Goal: Task Accomplishment & Management: Manage account settings

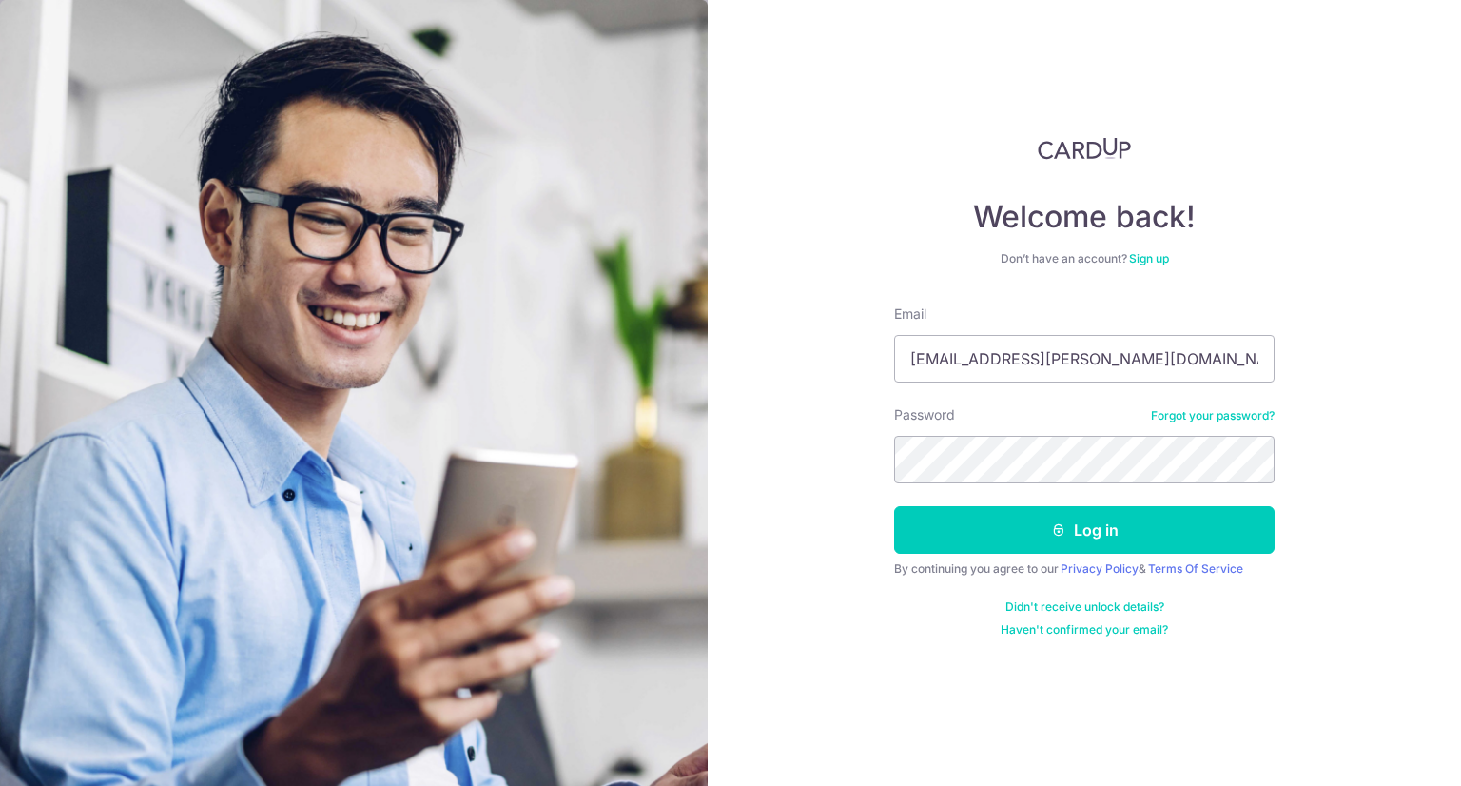
type input "Jajabe.clarence@gmail.com"
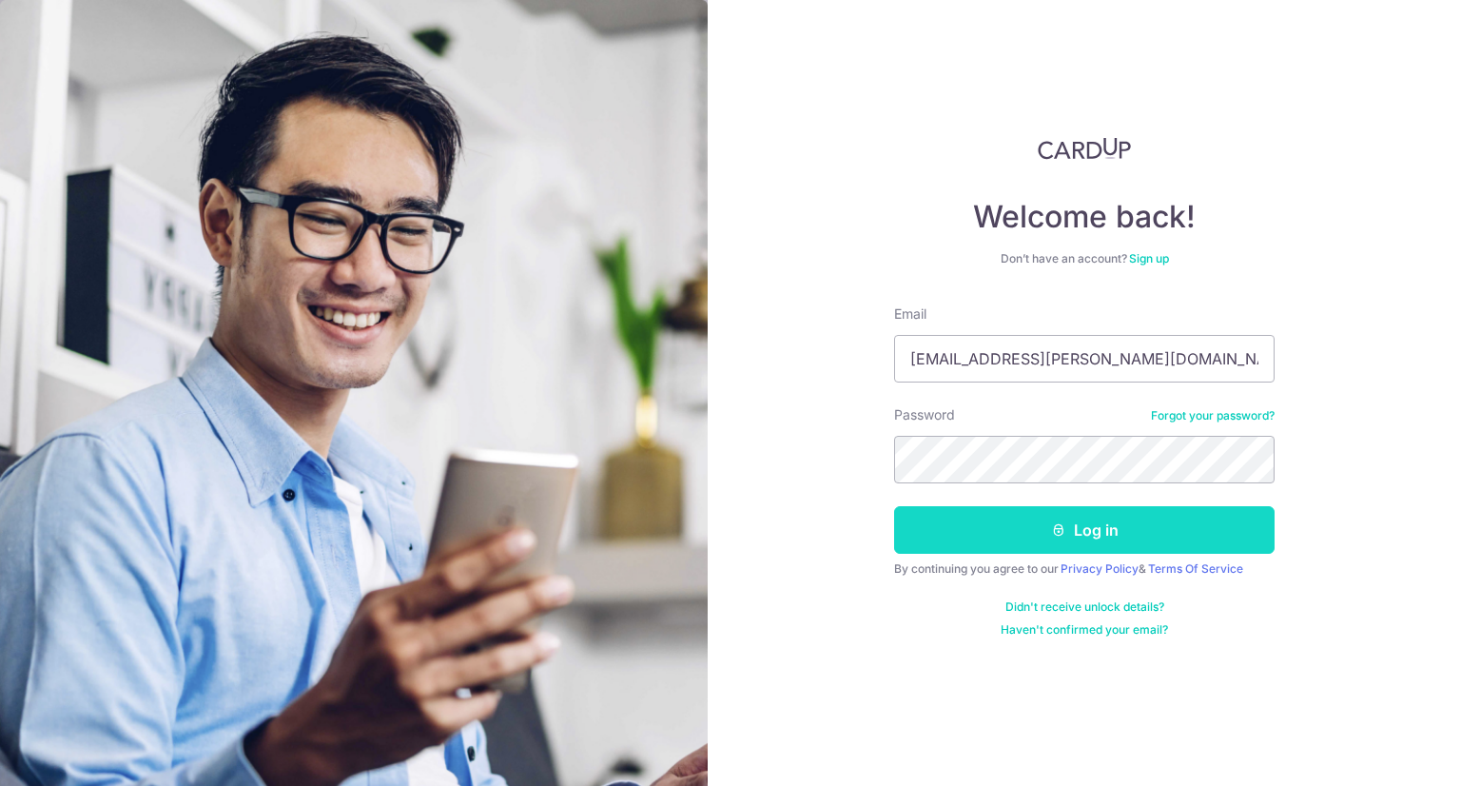
click at [1000, 523] on button "Log in" at bounding box center [1084, 530] width 380 height 48
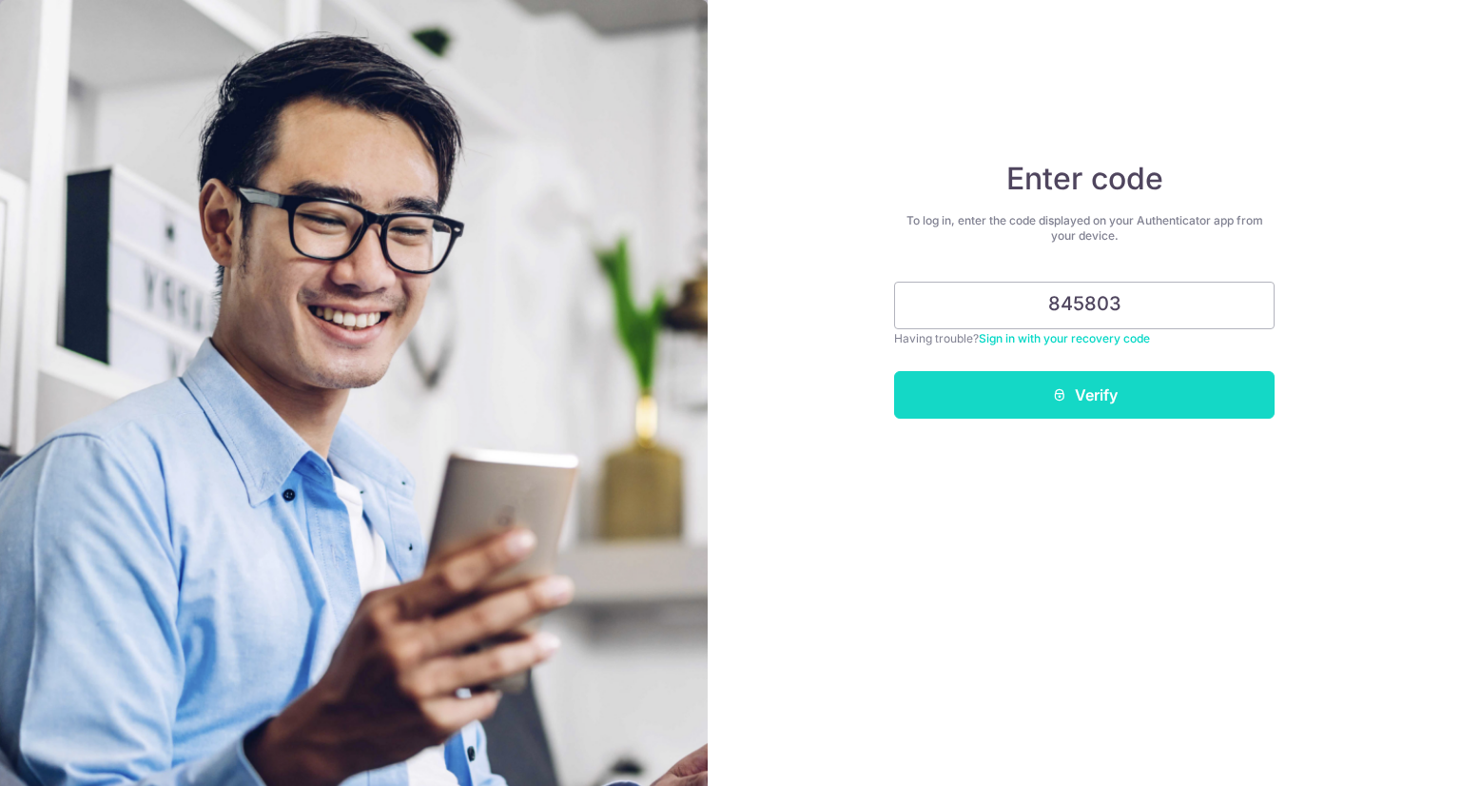
type input "845803"
click at [1097, 398] on button "Verify" at bounding box center [1084, 395] width 380 height 48
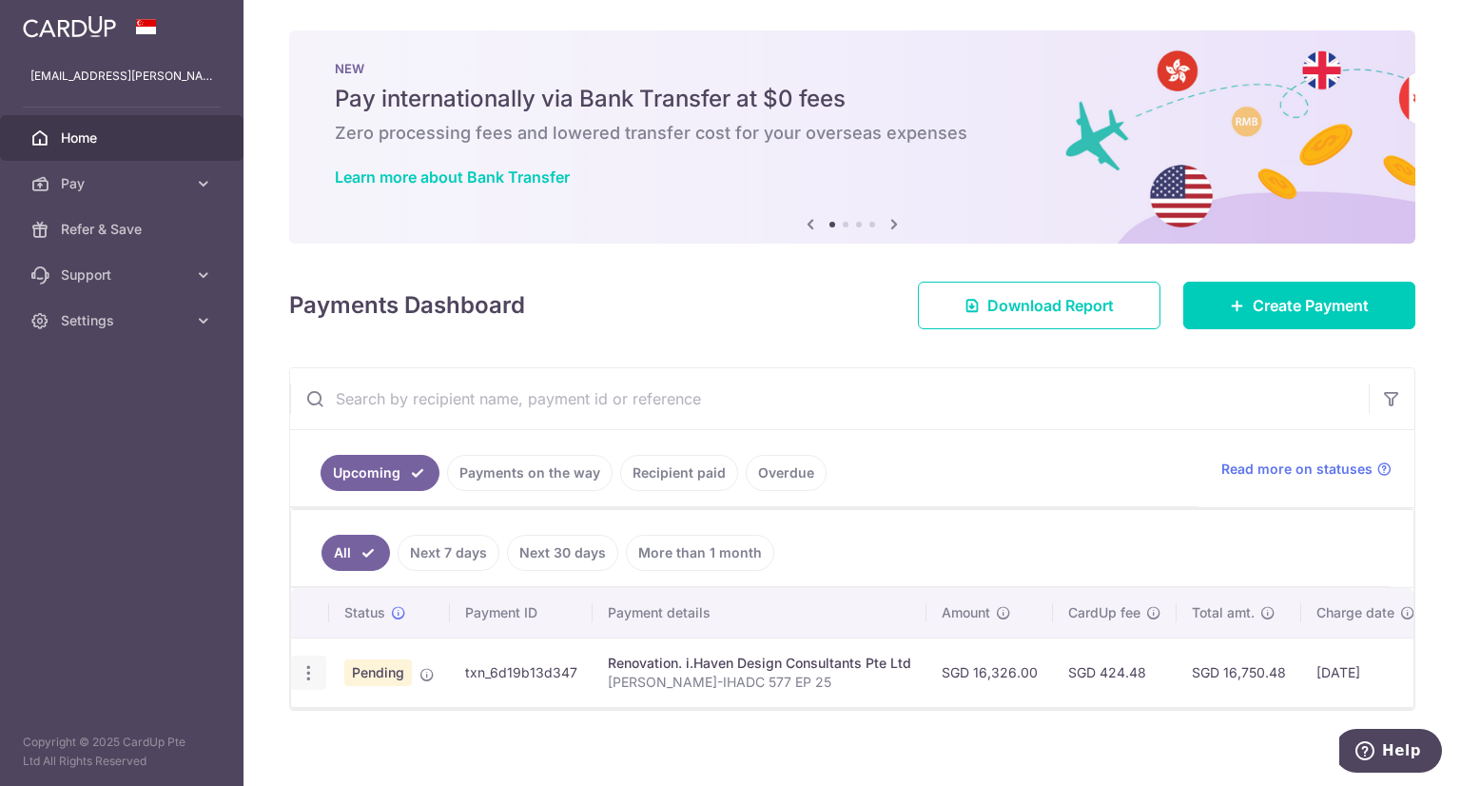
click at [306, 668] on icon "button" at bounding box center [309, 673] width 20 height 20
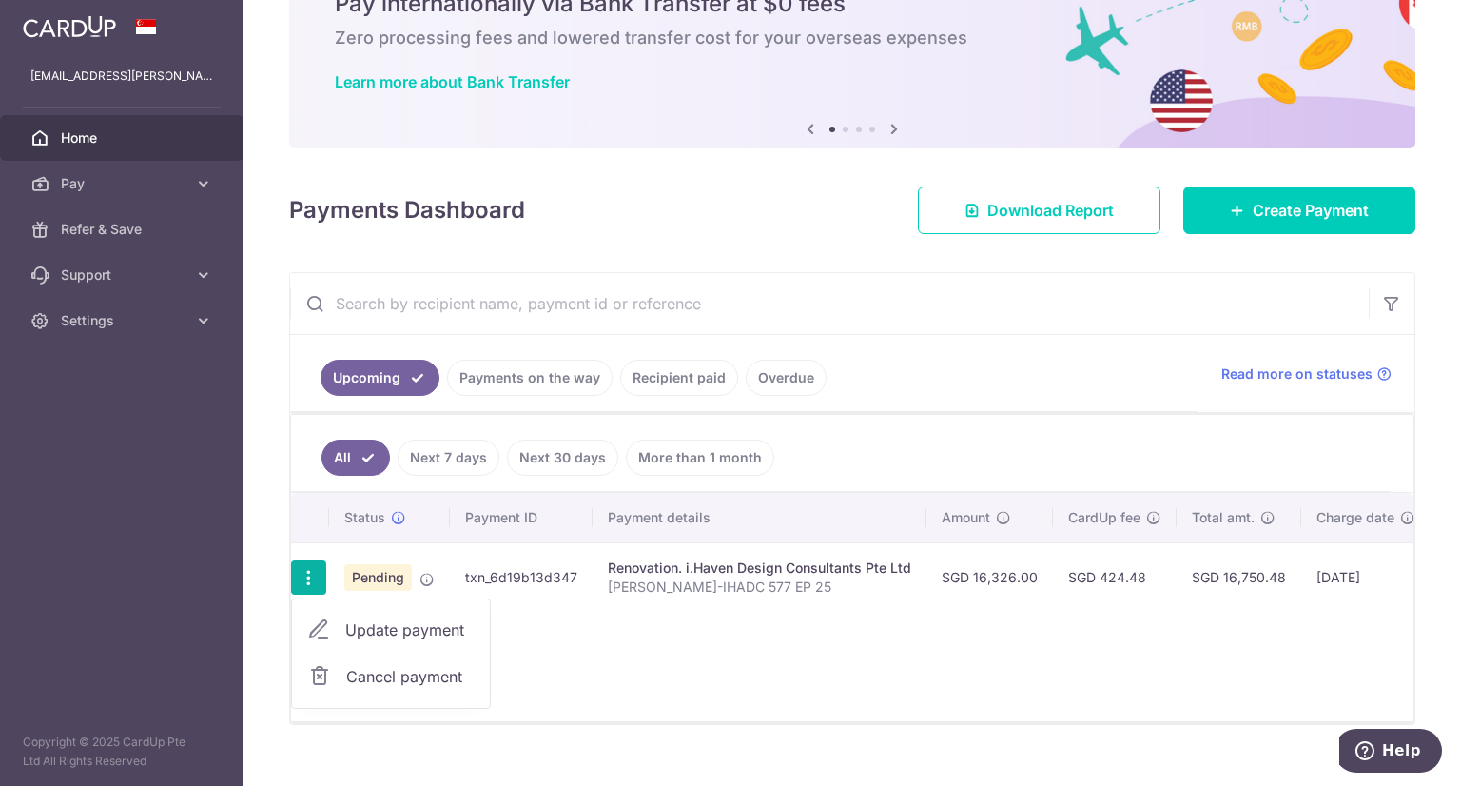
click at [378, 629] on span "Update payment" at bounding box center [409, 629] width 129 height 23
radio input "true"
type input "16,326.00"
type input "[DATE]"
type input "[PERSON_NAME]-IHADC 577 EP 25"
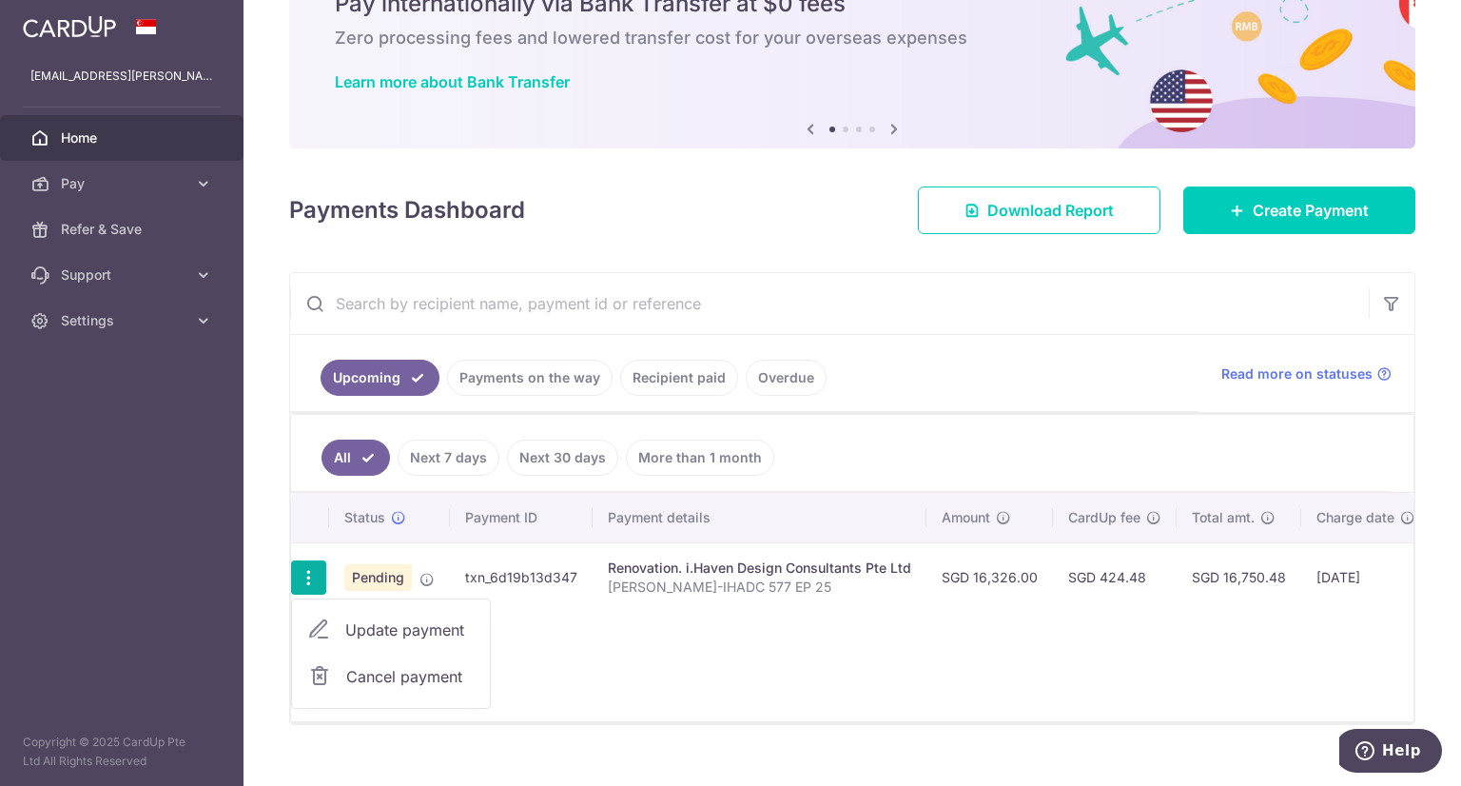
type input "20% DEPOSIT 40% FIRST PROGRESSIVE"
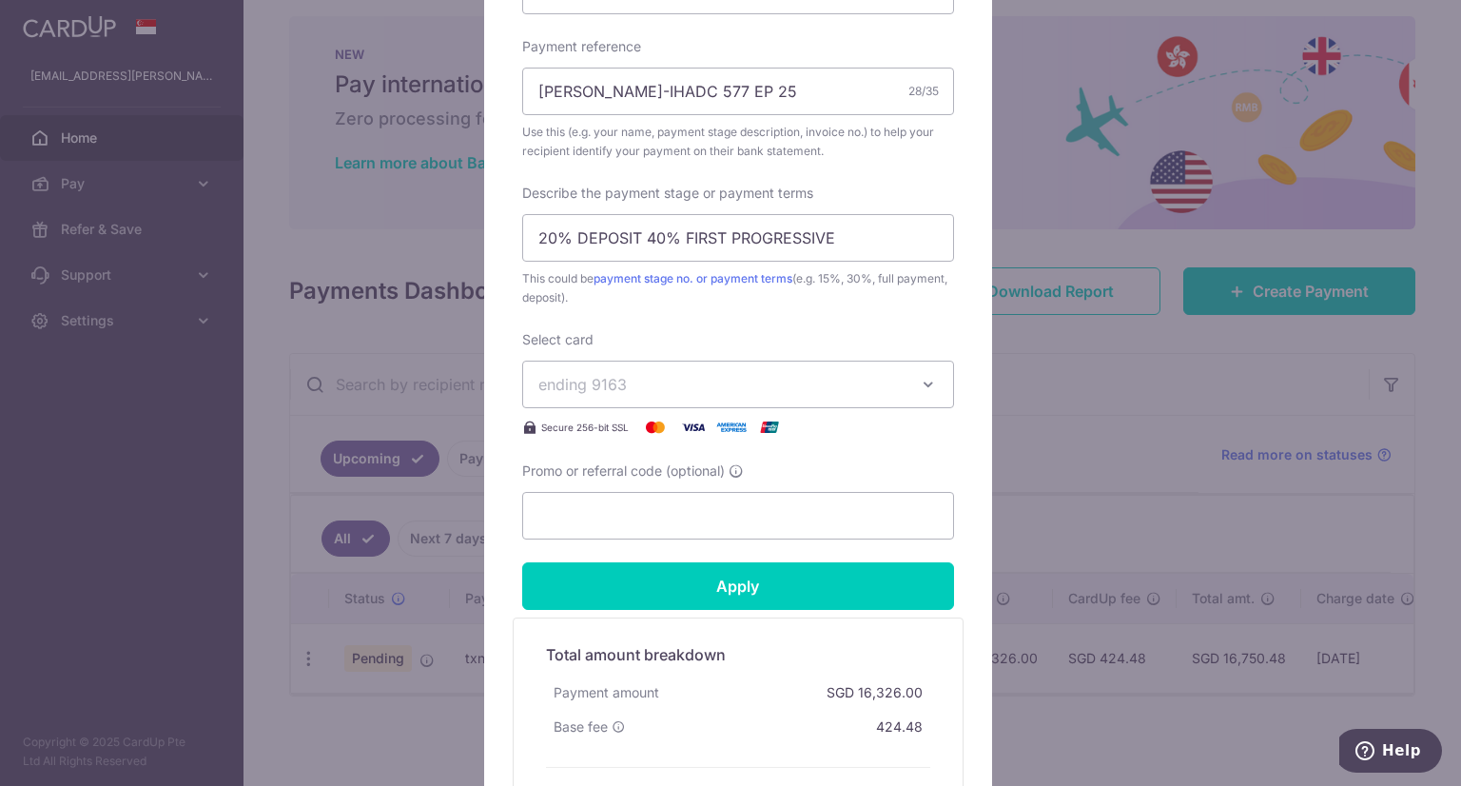
scroll to position [761, 0]
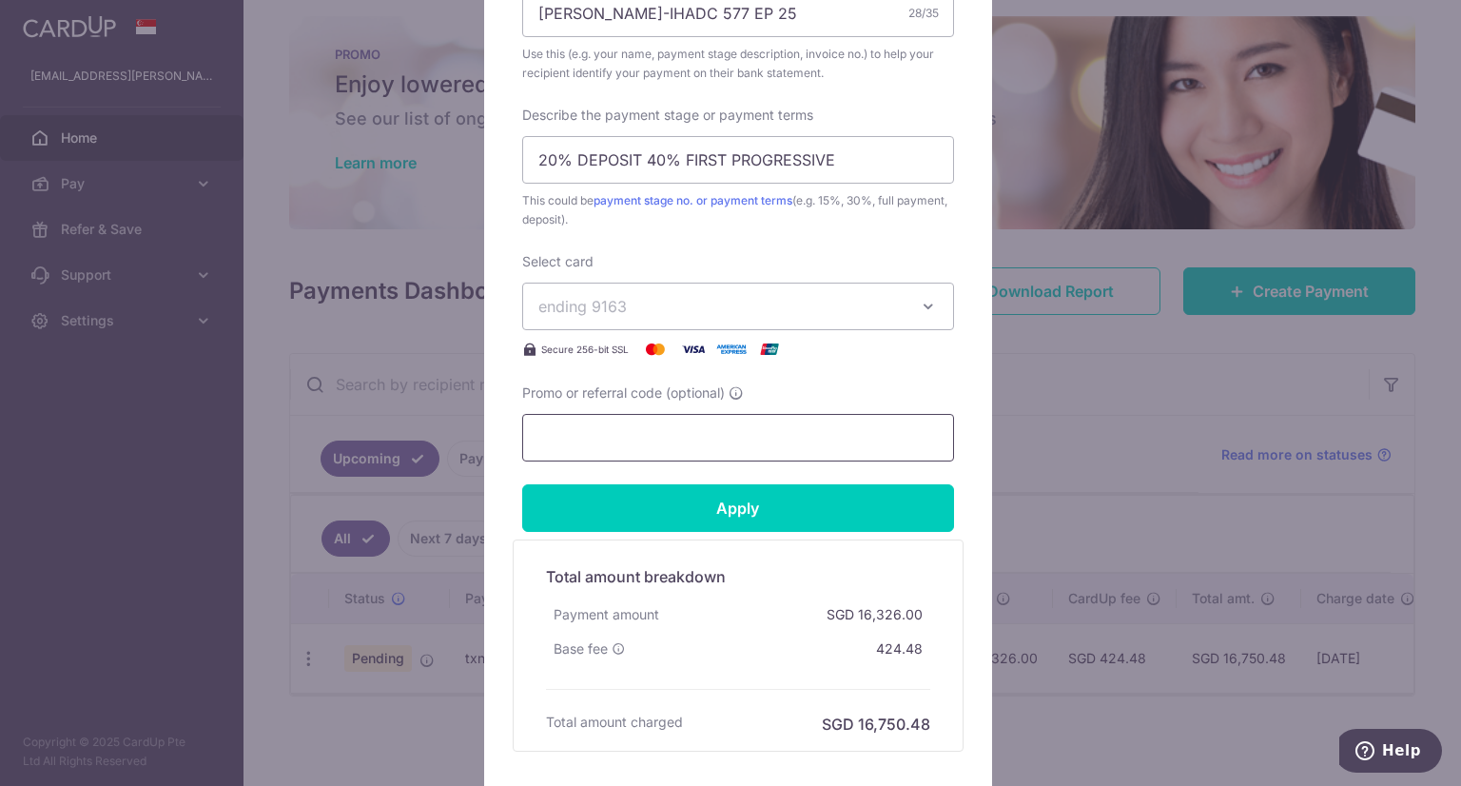
click at [675, 442] on input "Promo or referral code (optional)" at bounding box center [738, 438] width 432 height 48
paste input "3HOME25R"
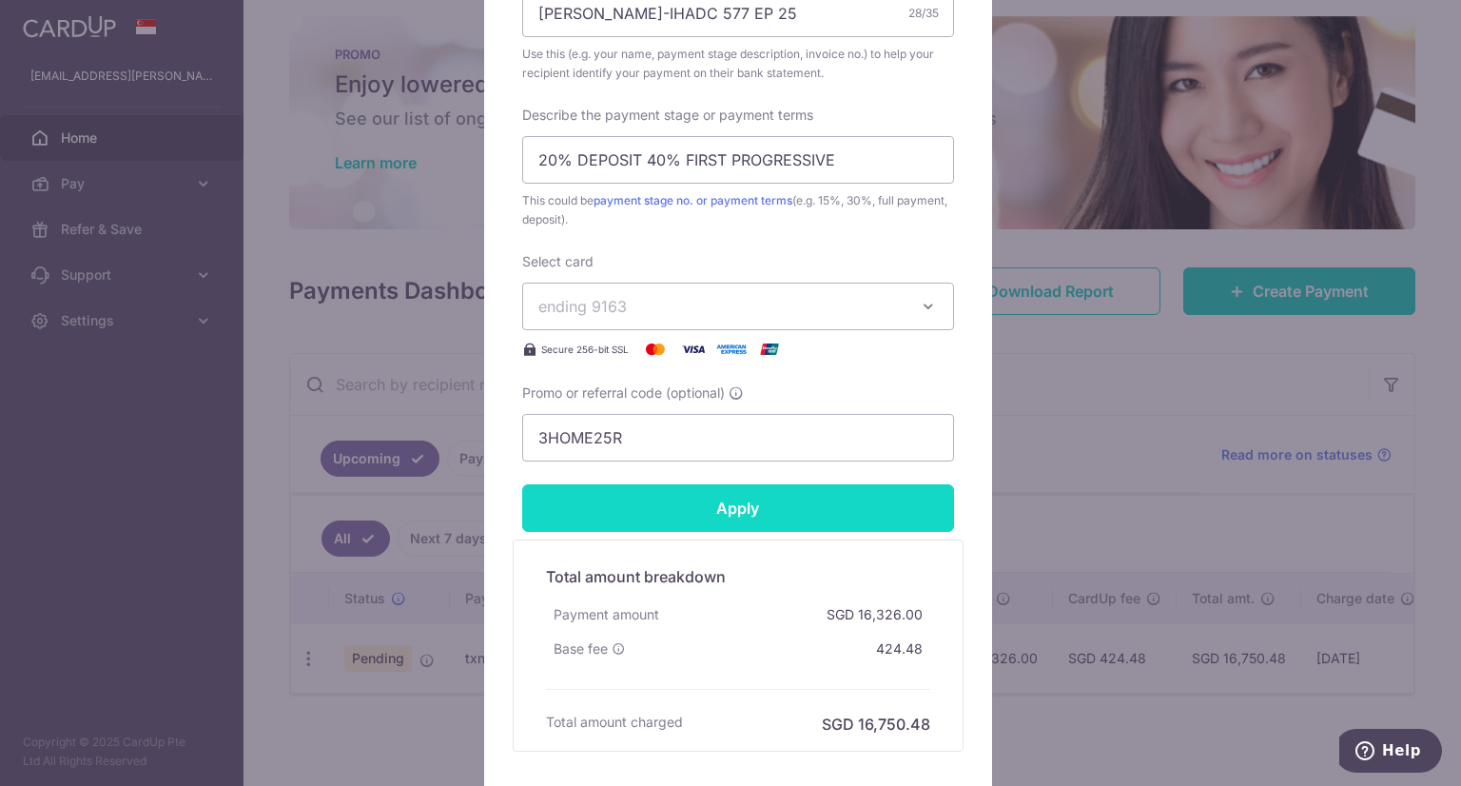
click at [690, 499] on input "Apply" at bounding box center [738, 508] width 432 height 48
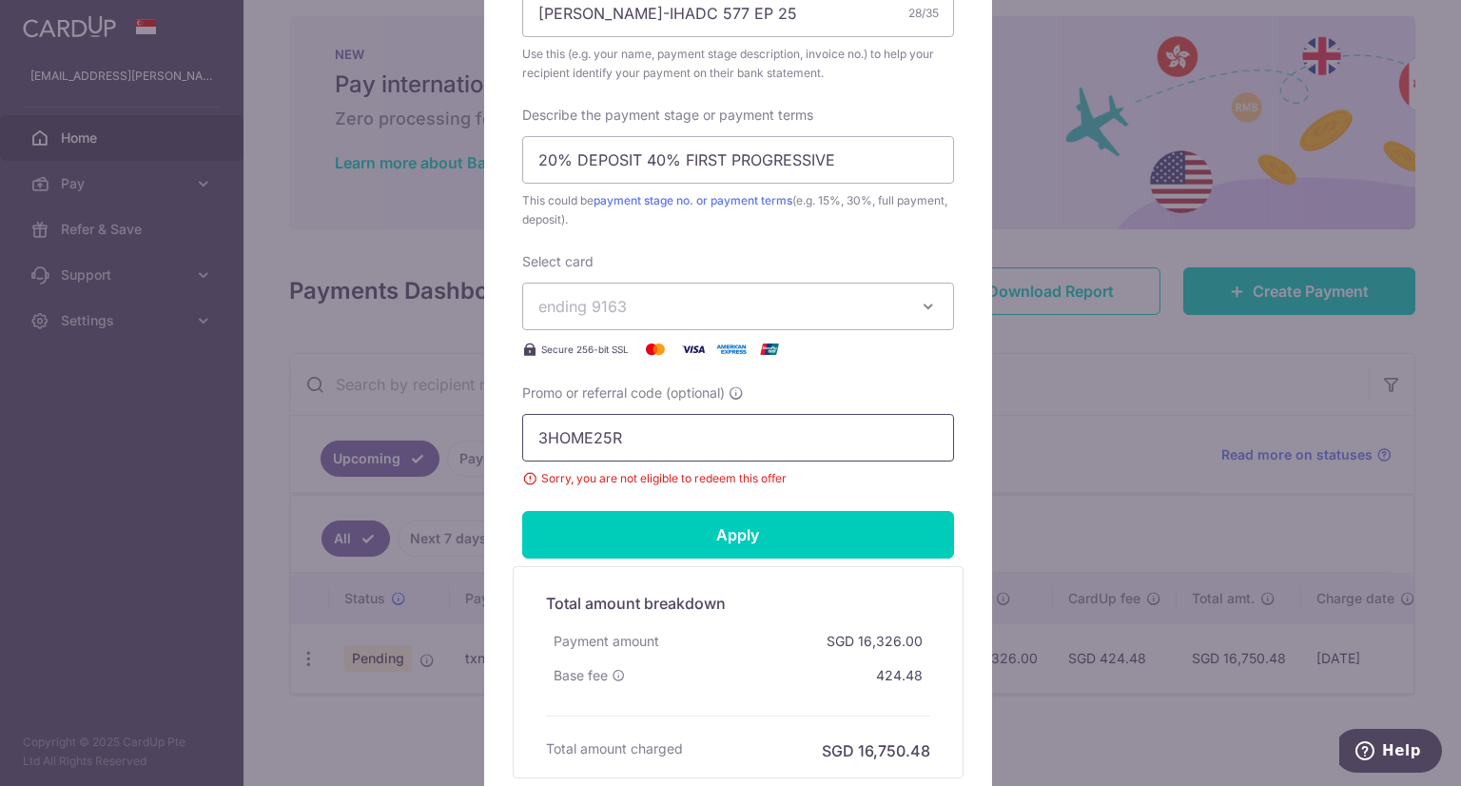
drag, startPoint x: 711, startPoint y: 441, endPoint x: 353, endPoint y: 407, distance: 360.2
click at [331, 408] on div "Edit payment By clicking apply, you will make changes to all payments to i.Have…" at bounding box center [730, 393] width 1461 height 786
paste input "RENO25ONE"
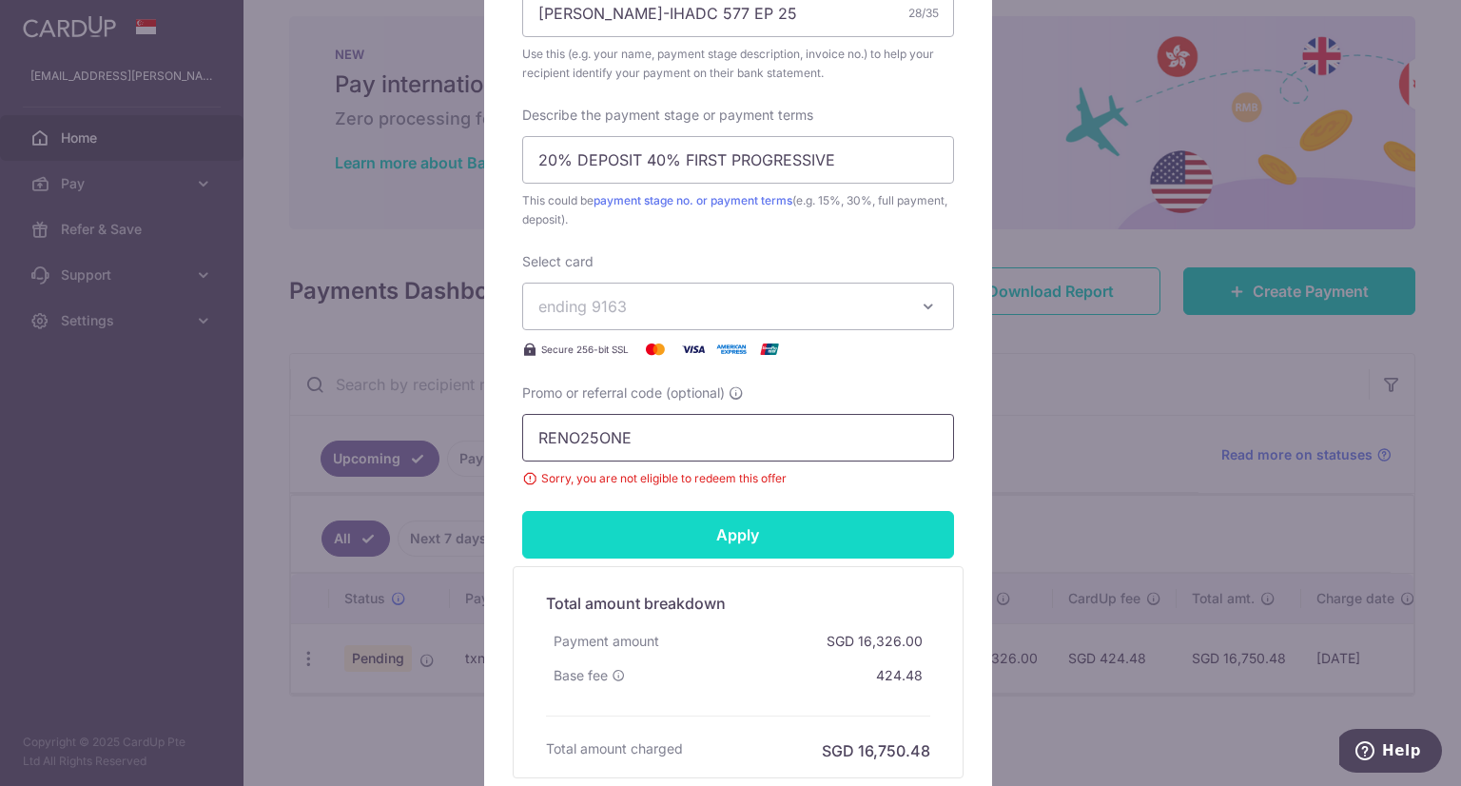
type input "RENO25ONE"
click at [670, 545] on input "Apply" at bounding box center [738, 535] width 432 height 48
click at [689, 534] on input "Apply" at bounding box center [738, 535] width 432 height 48
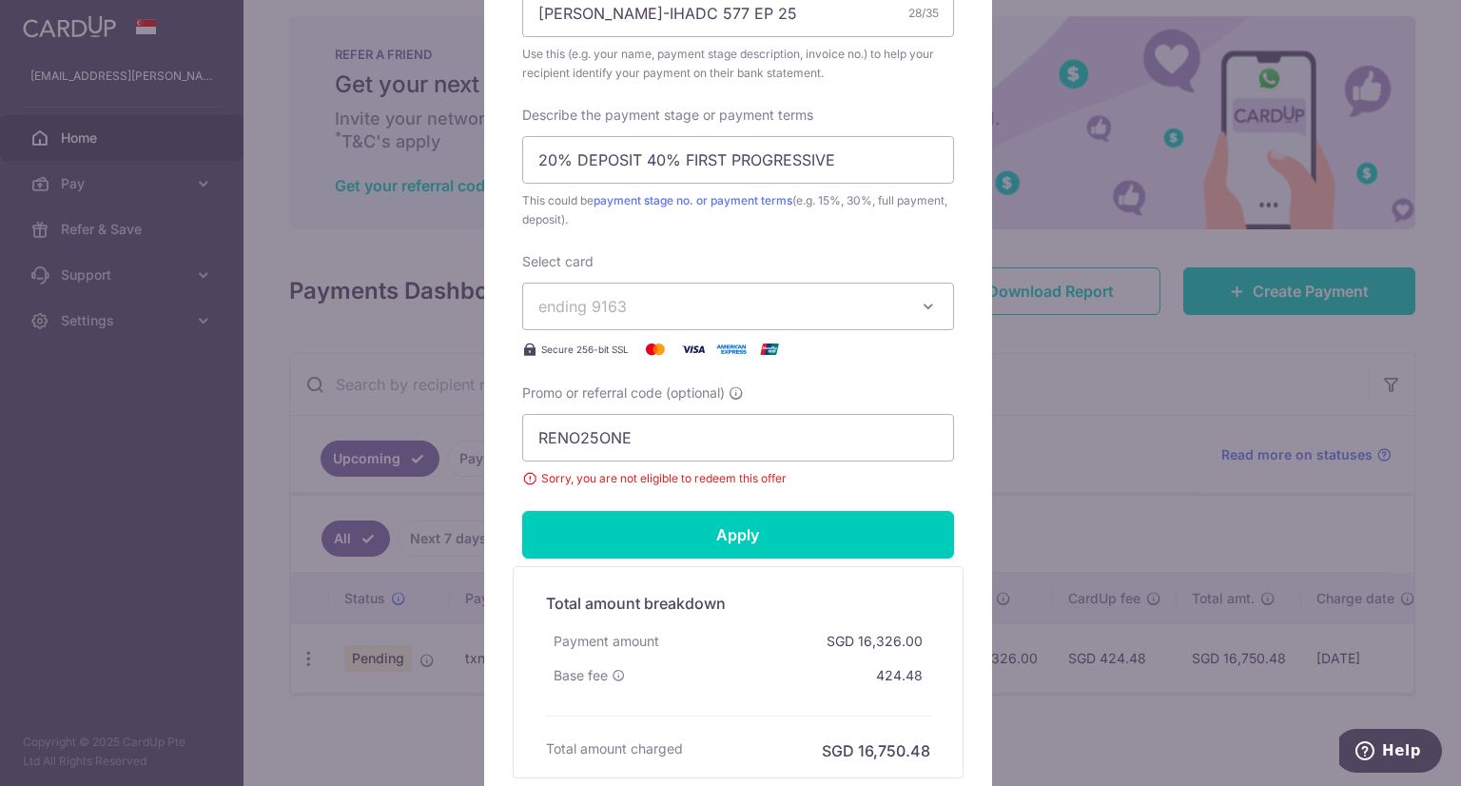
click at [931, 301] on button "ending 9163" at bounding box center [738, 306] width 432 height 48
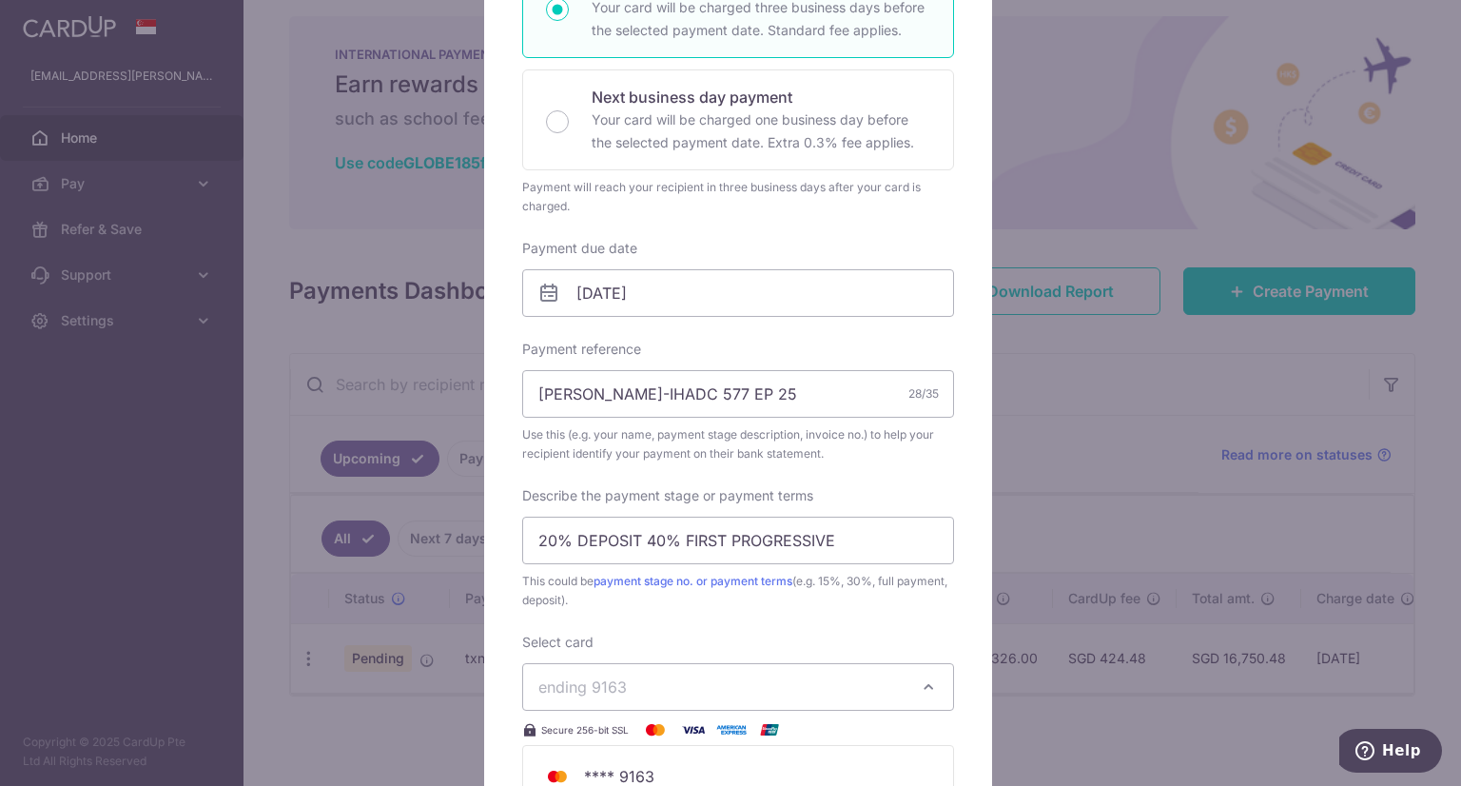
scroll to position [0, 0]
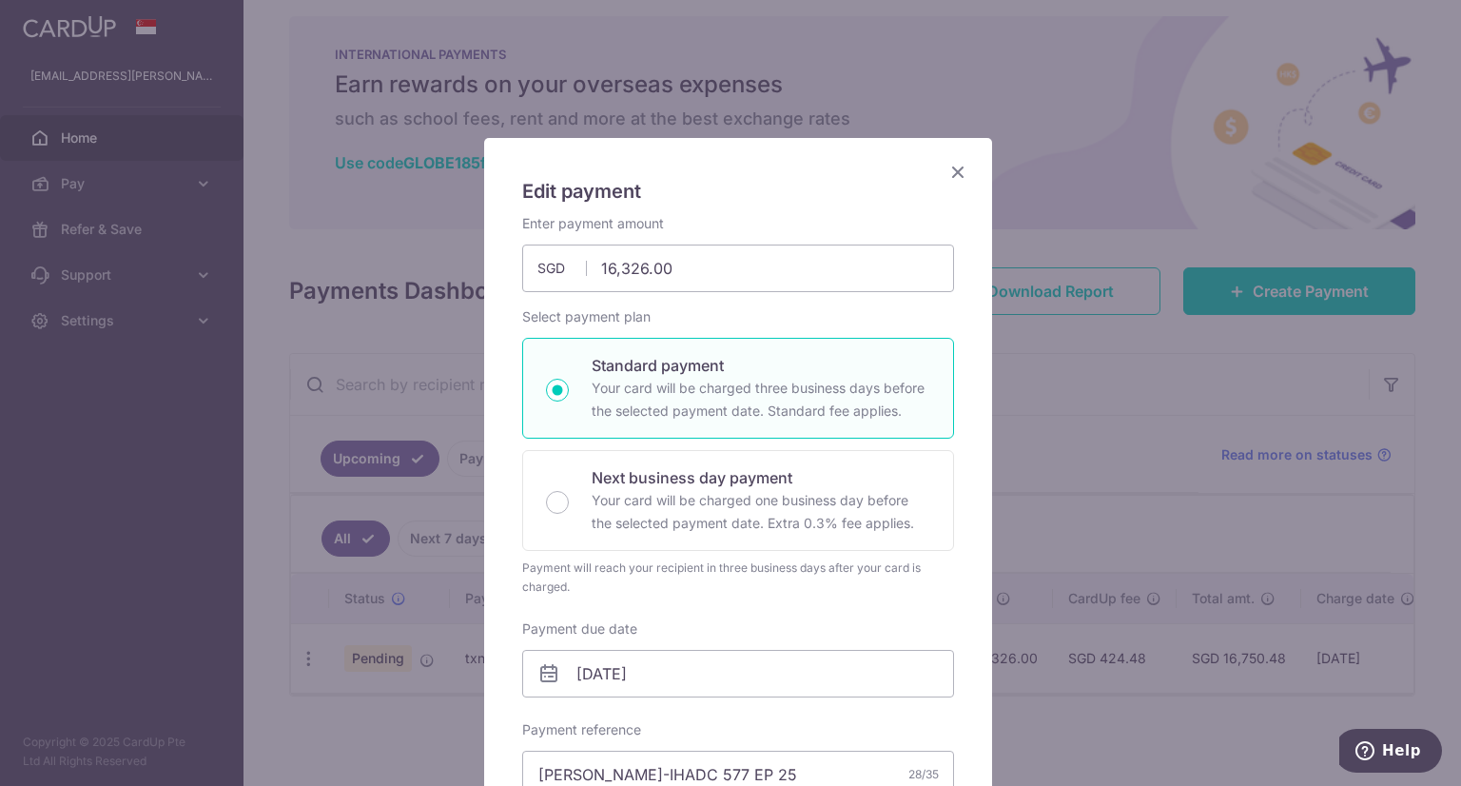
click at [953, 165] on icon "Close" at bounding box center [957, 172] width 23 height 24
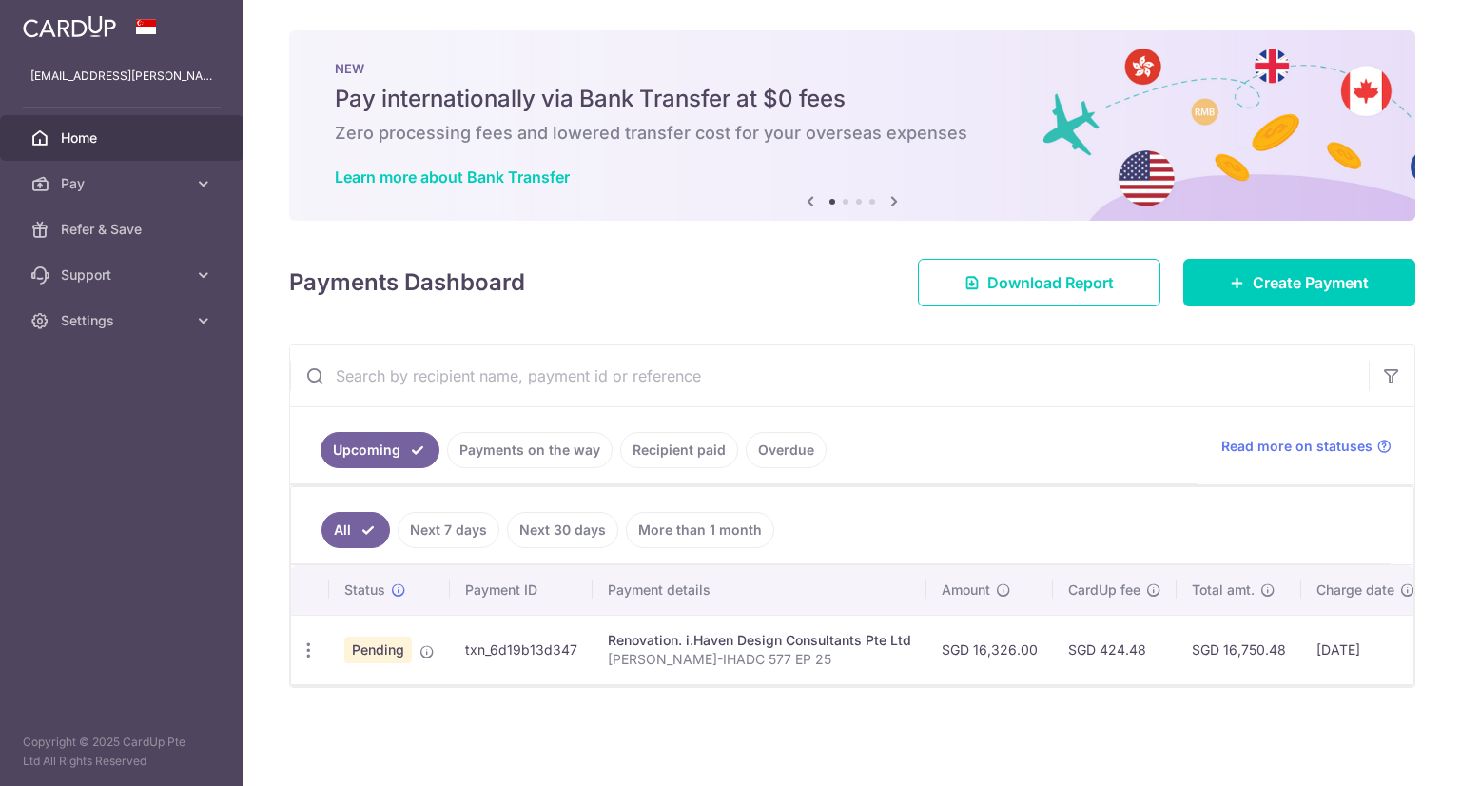
click at [1124, 686] on div at bounding box center [852, 685] width 1122 height 2
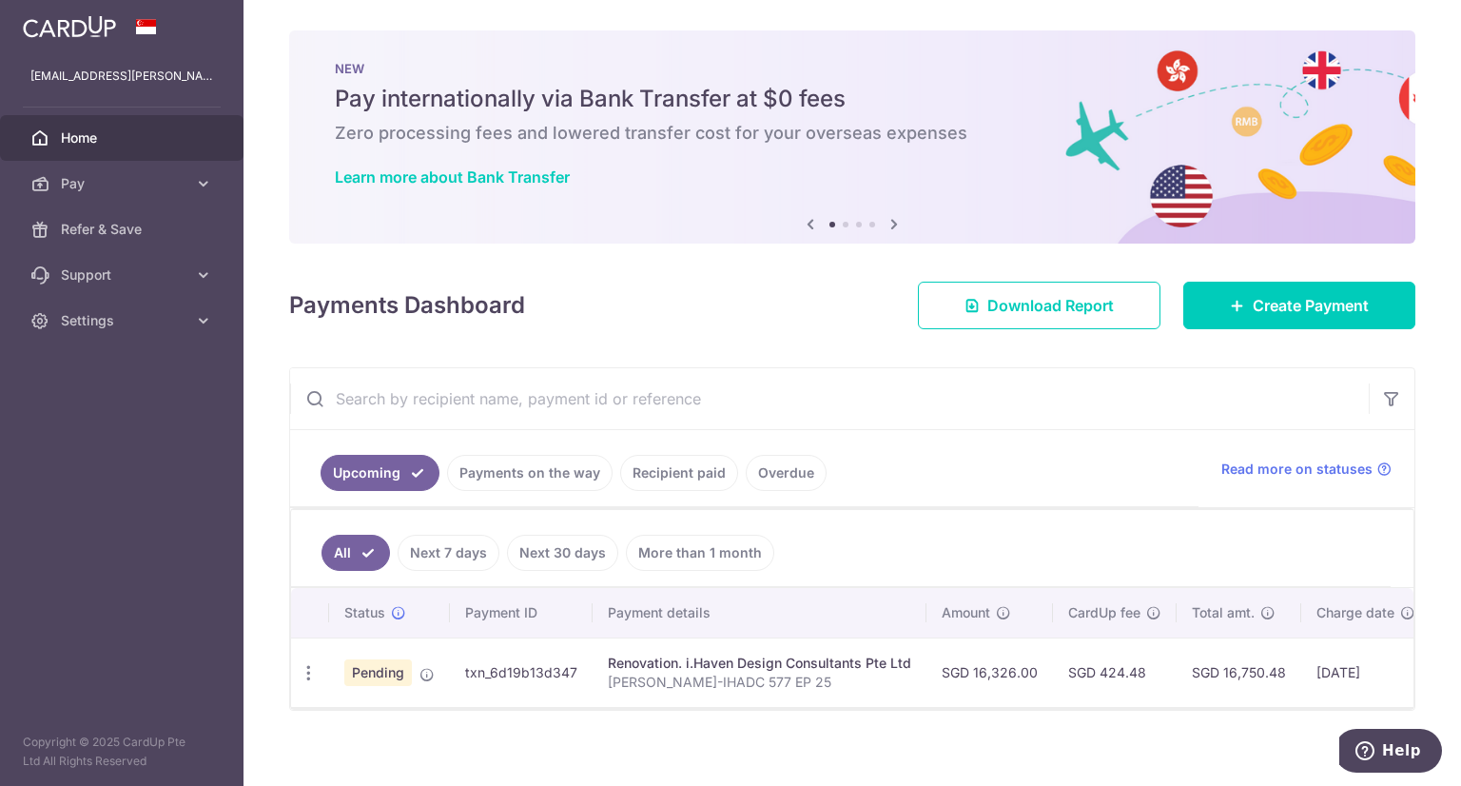
drag, startPoint x: 1124, startPoint y: 689, endPoint x: 1253, endPoint y: 681, distance: 128.6
click at [1253, 681] on tr "Update payment Cancel payment Pending txn_6d19b13d347 Renovation. i.Haven Desig…" at bounding box center [987, 671] width 1392 height 69
click at [1234, 724] on div "× Pause Schedule Pause all future payments in this series Pause just this one p…" at bounding box center [851, 393] width 1217 height 786
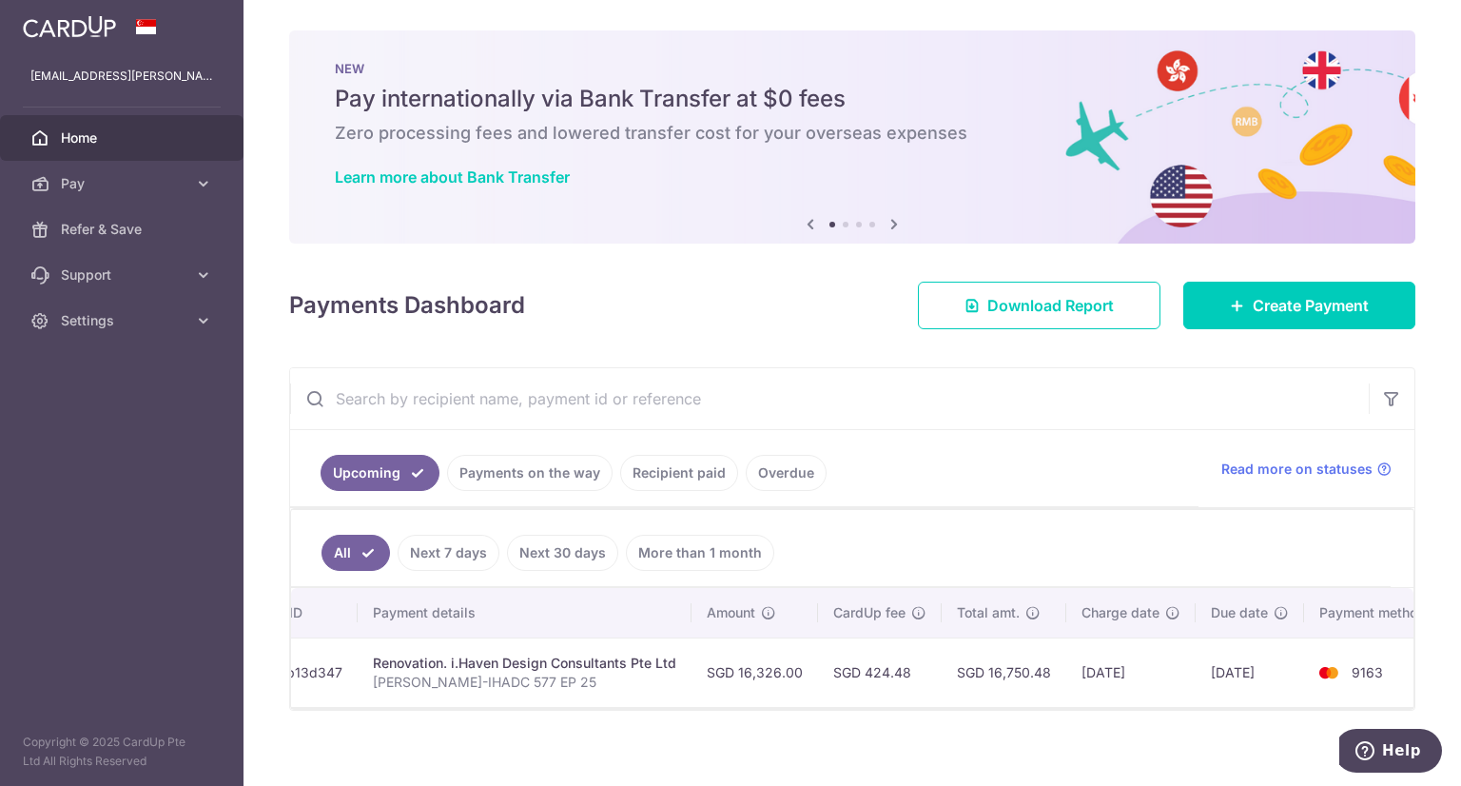
scroll to position [0, 262]
